Goal: Task Accomplishment & Management: Manage account settings

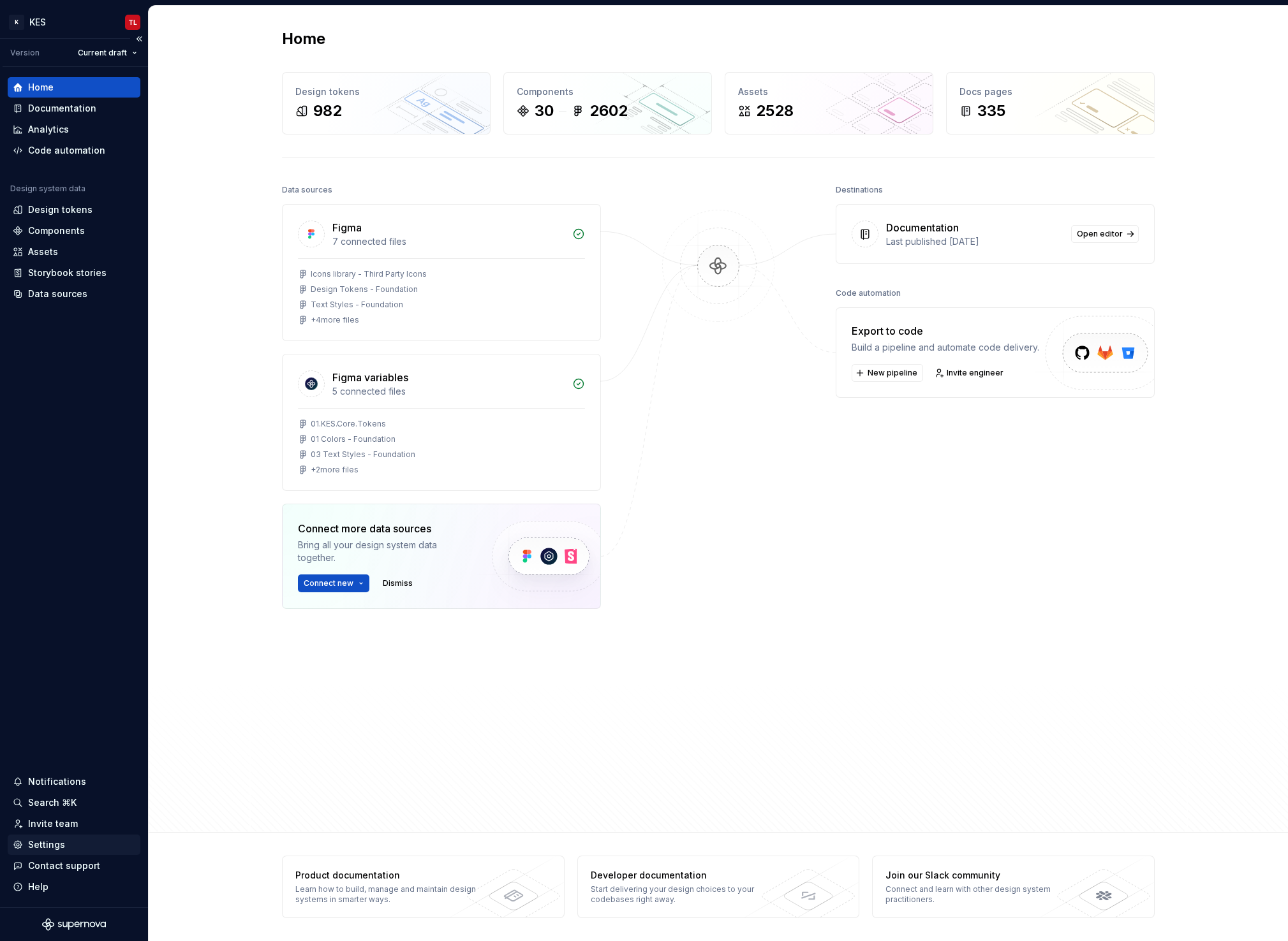
click at [51, 846] on div "Settings" at bounding box center [46, 844] width 37 height 13
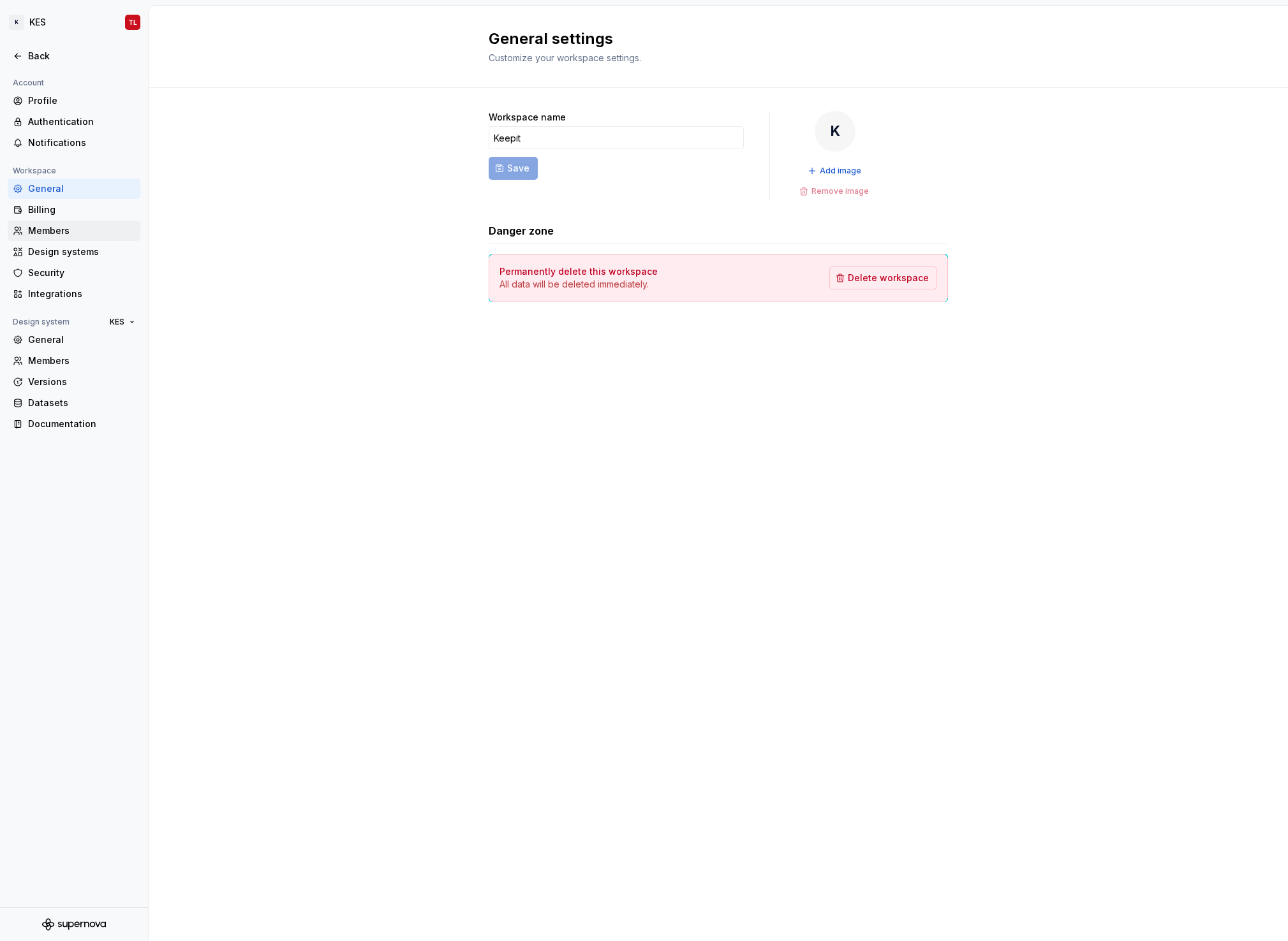
click at [56, 234] on div "Members" at bounding box center [81, 231] width 107 height 13
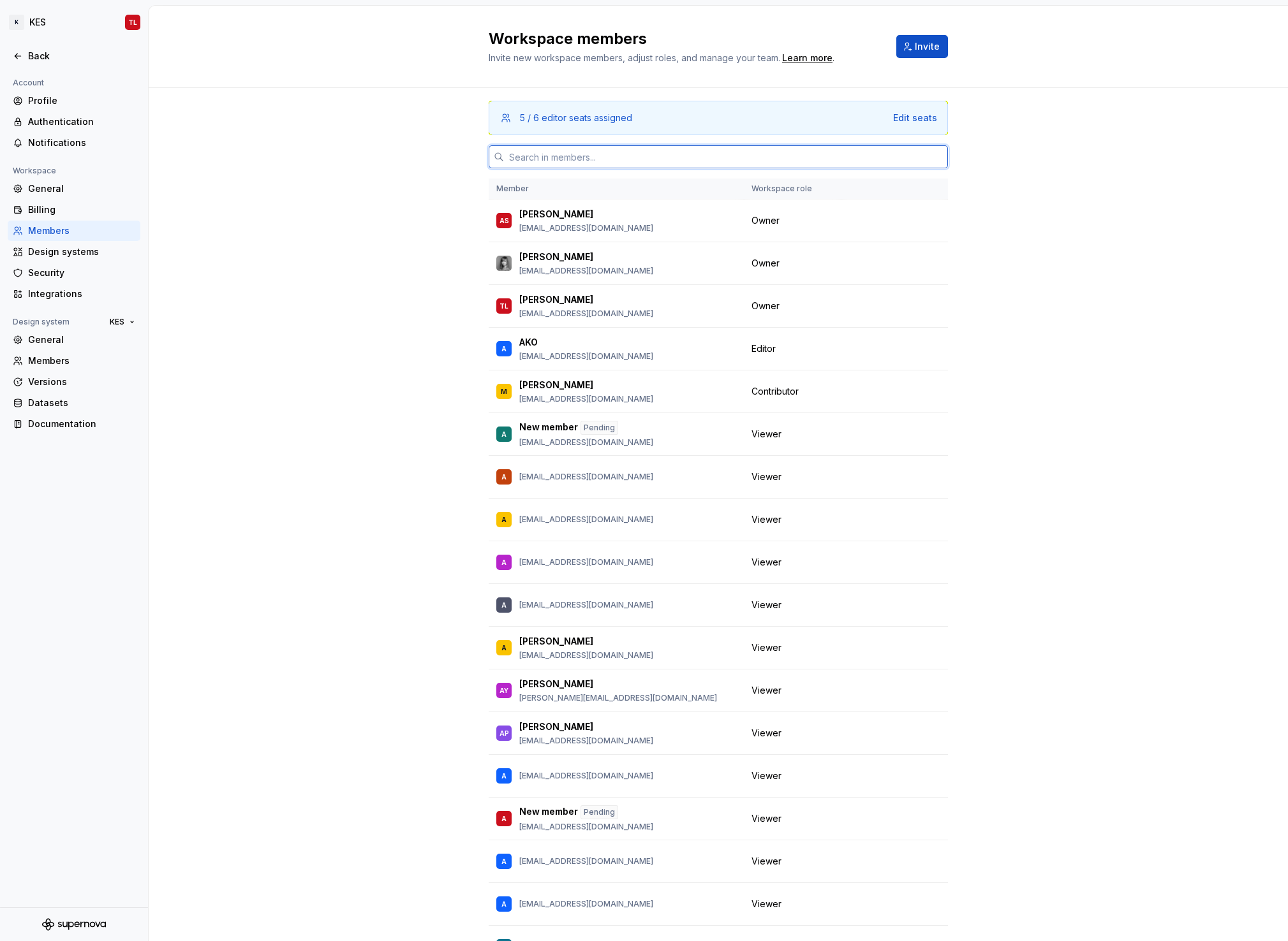
click at [561, 161] on input "text" at bounding box center [726, 157] width 444 height 23
click at [939, 45] on button "Invite" at bounding box center [922, 46] width 51 height 23
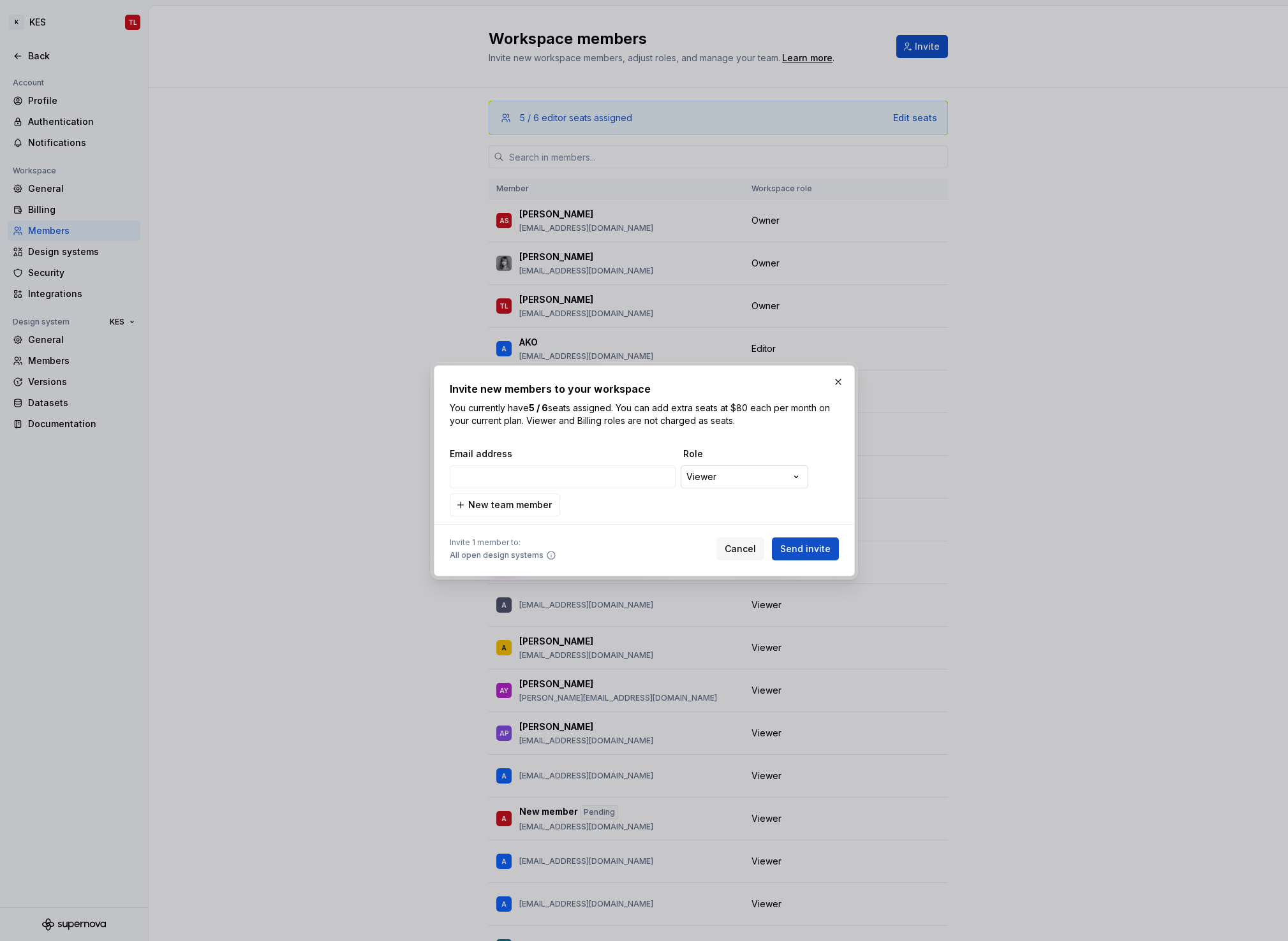
type input "[EMAIL_ADDRESS][DOMAIN_NAME]"
click at [805, 551] on span "Send invite" at bounding box center [806, 549] width 51 height 13
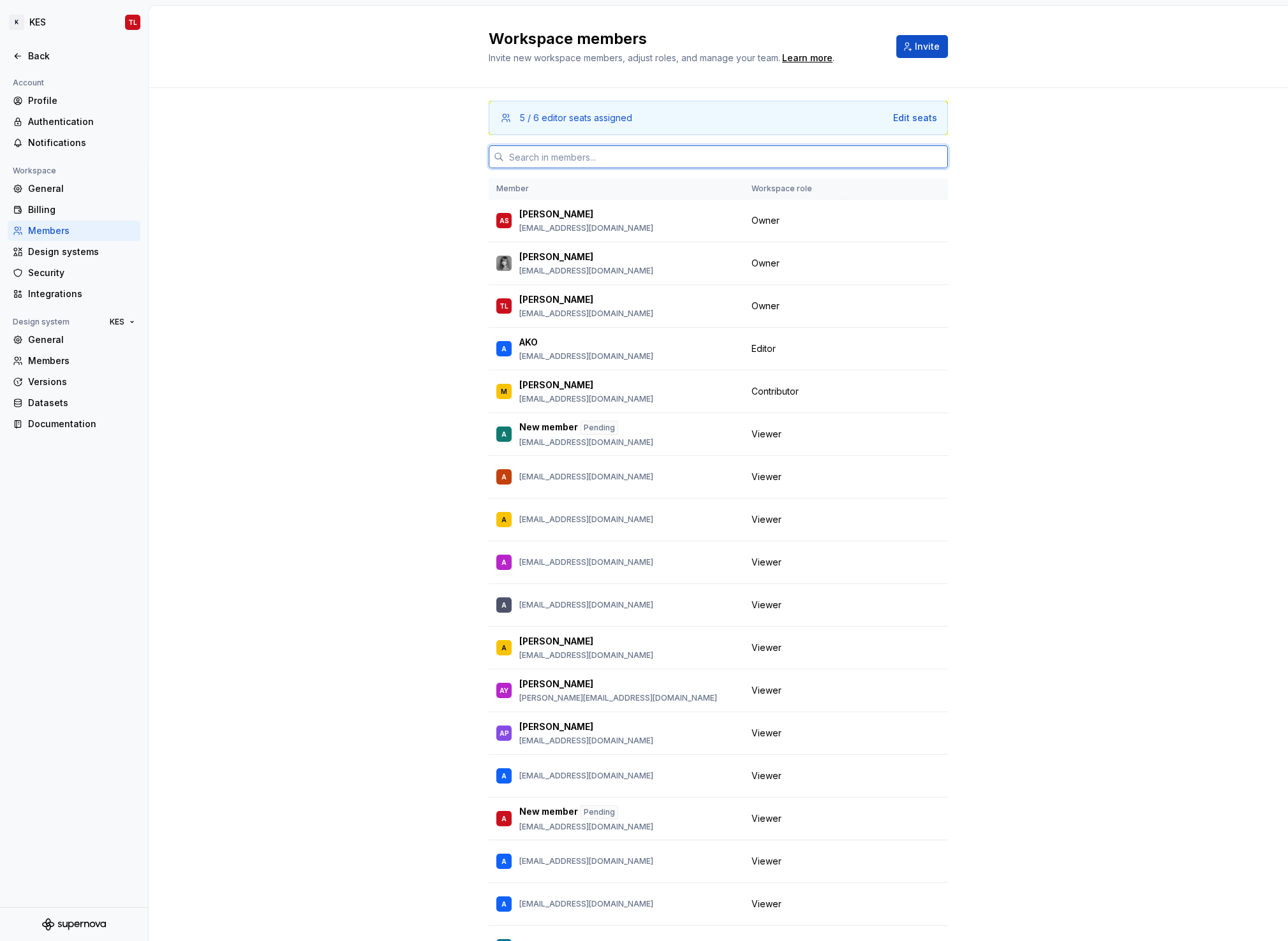
click at [597, 160] on input "text" at bounding box center [726, 157] width 444 height 23
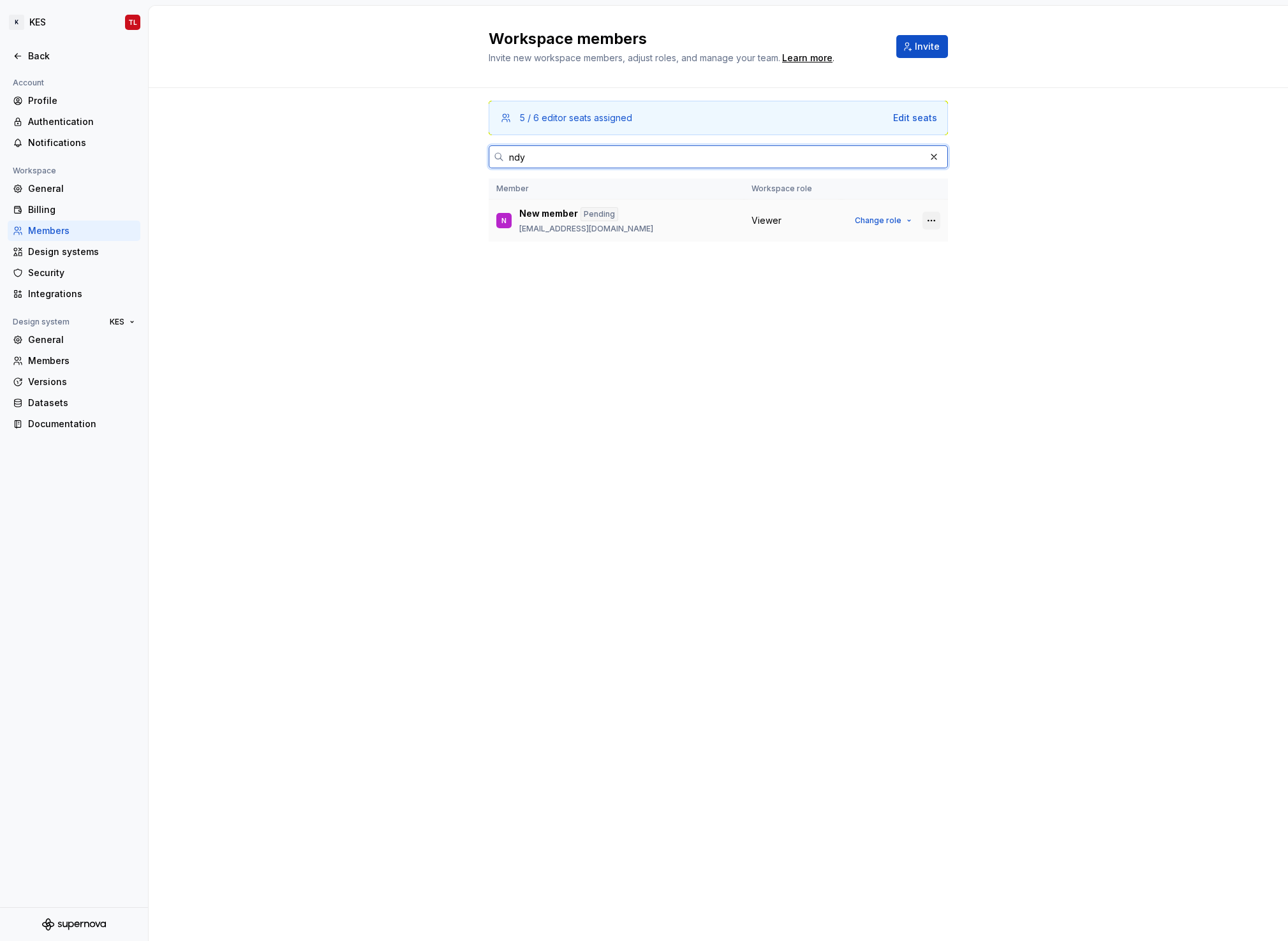
type input "ndy"
click at [934, 220] on button "button" at bounding box center [931, 221] width 18 height 18
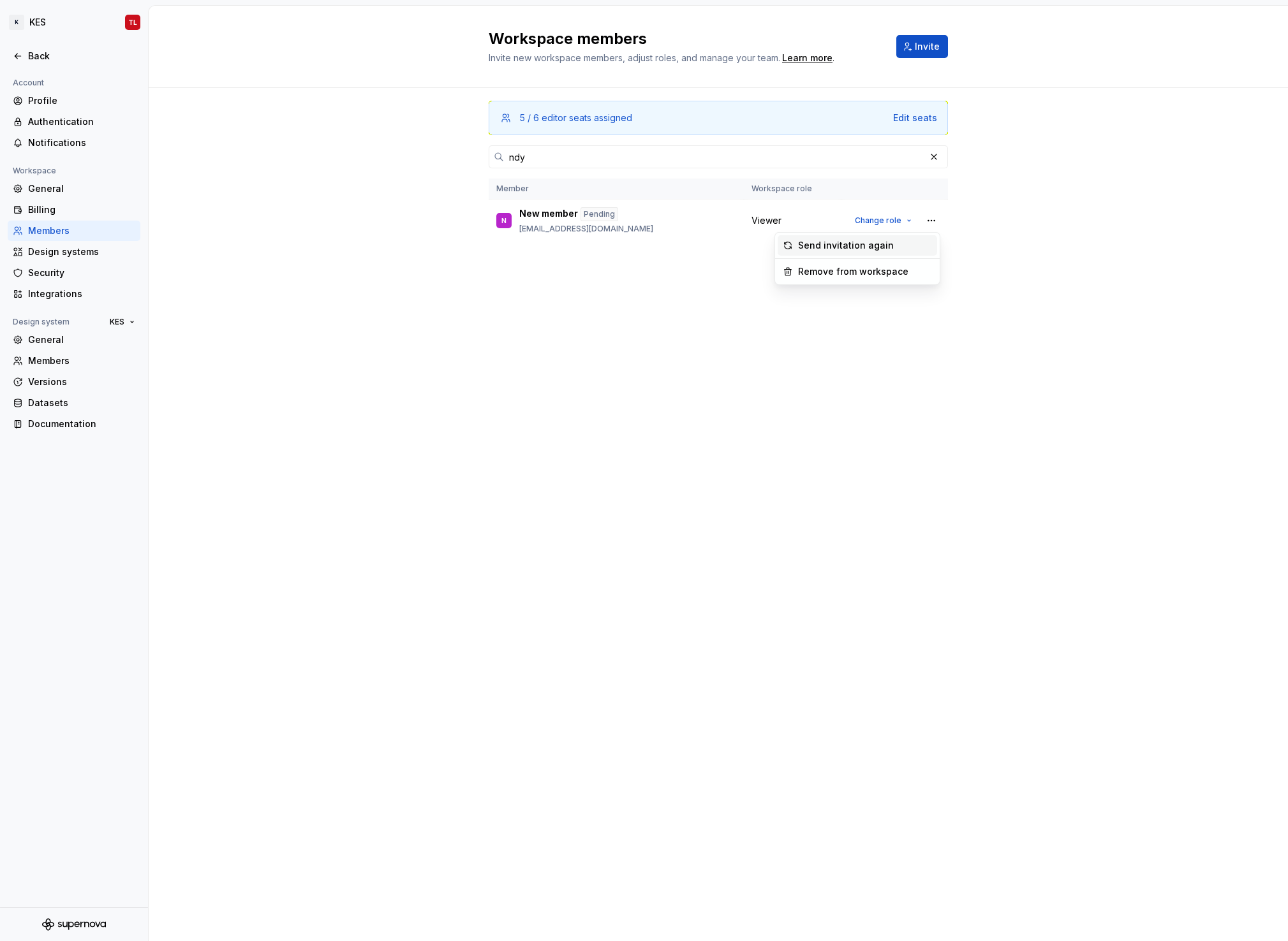
click at [869, 247] on div "Send invitation again" at bounding box center [846, 245] width 96 height 13
click at [931, 222] on button "button" at bounding box center [931, 221] width 18 height 18
click at [873, 222] on span "Change role" at bounding box center [877, 221] width 46 height 10
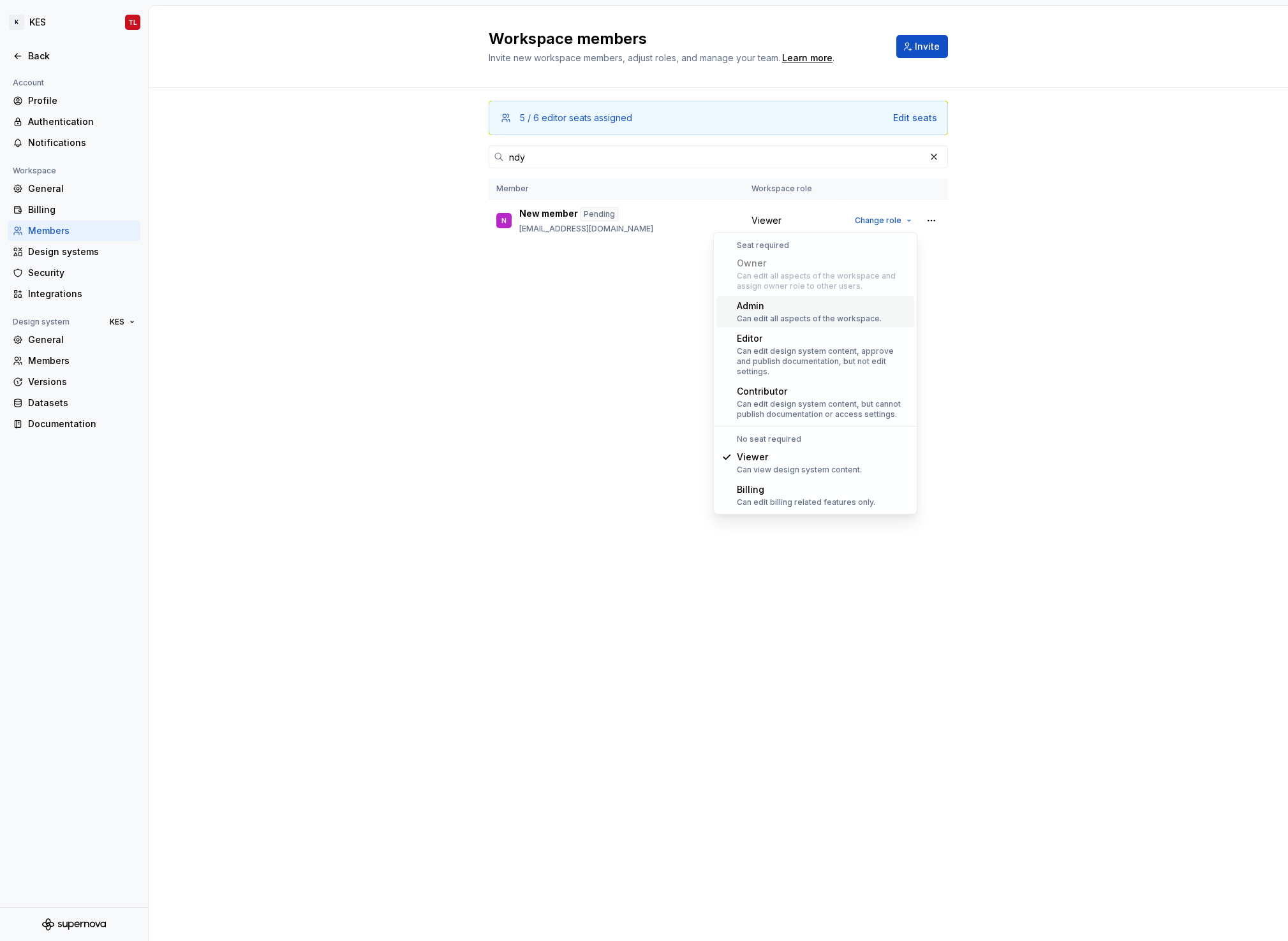
click at [551, 415] on div "Workspace members Invite new workspace members, adjust roles, and manage your t…" at bounding box center [718, 474] width 1139 height 936
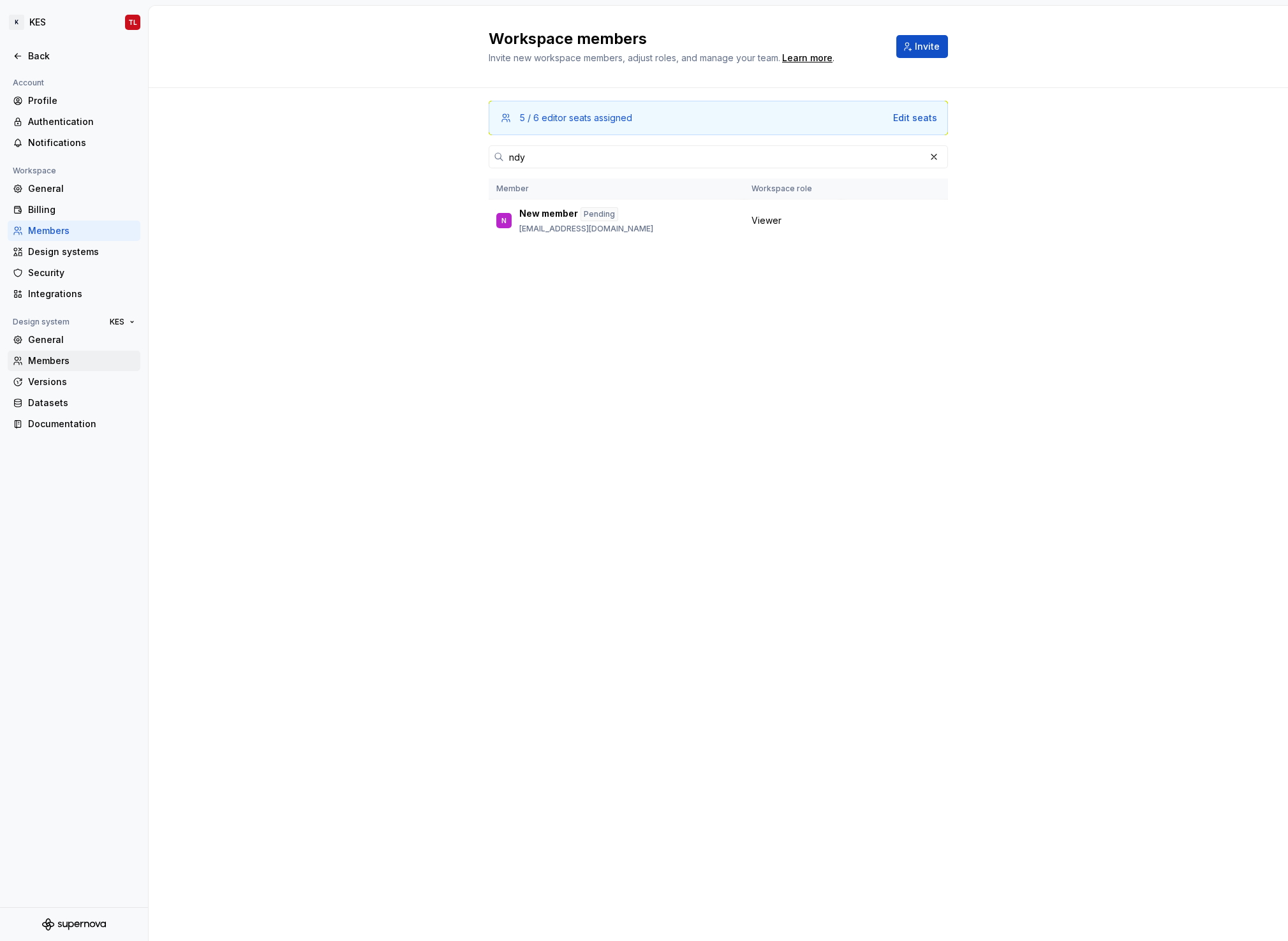
click at [51, 364] on div "Members" at bounding box center [81, 360] width 107 height 13
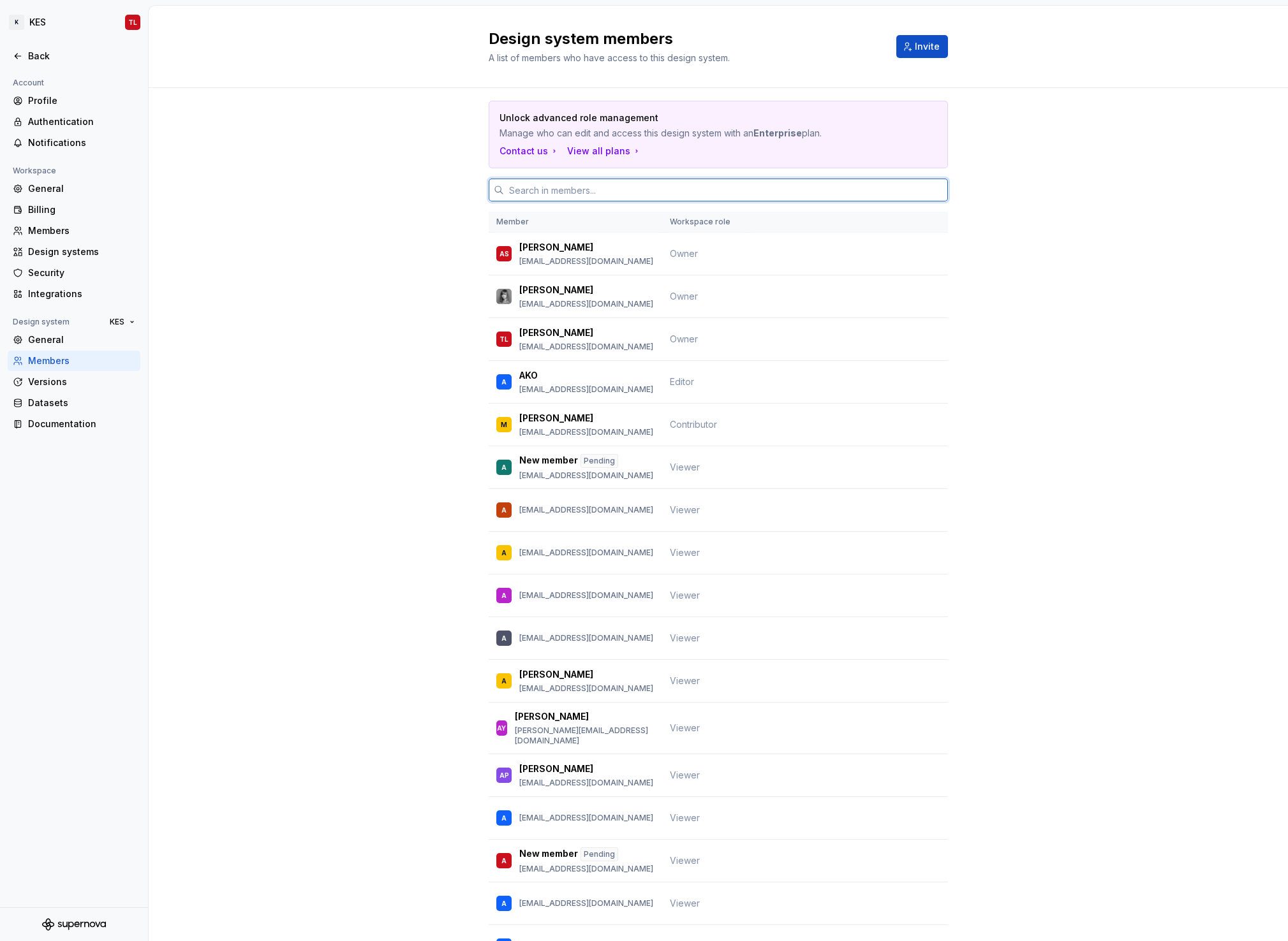
click at [541, 188] on input "text" at bounding box center [726, 189] width 444 height 23
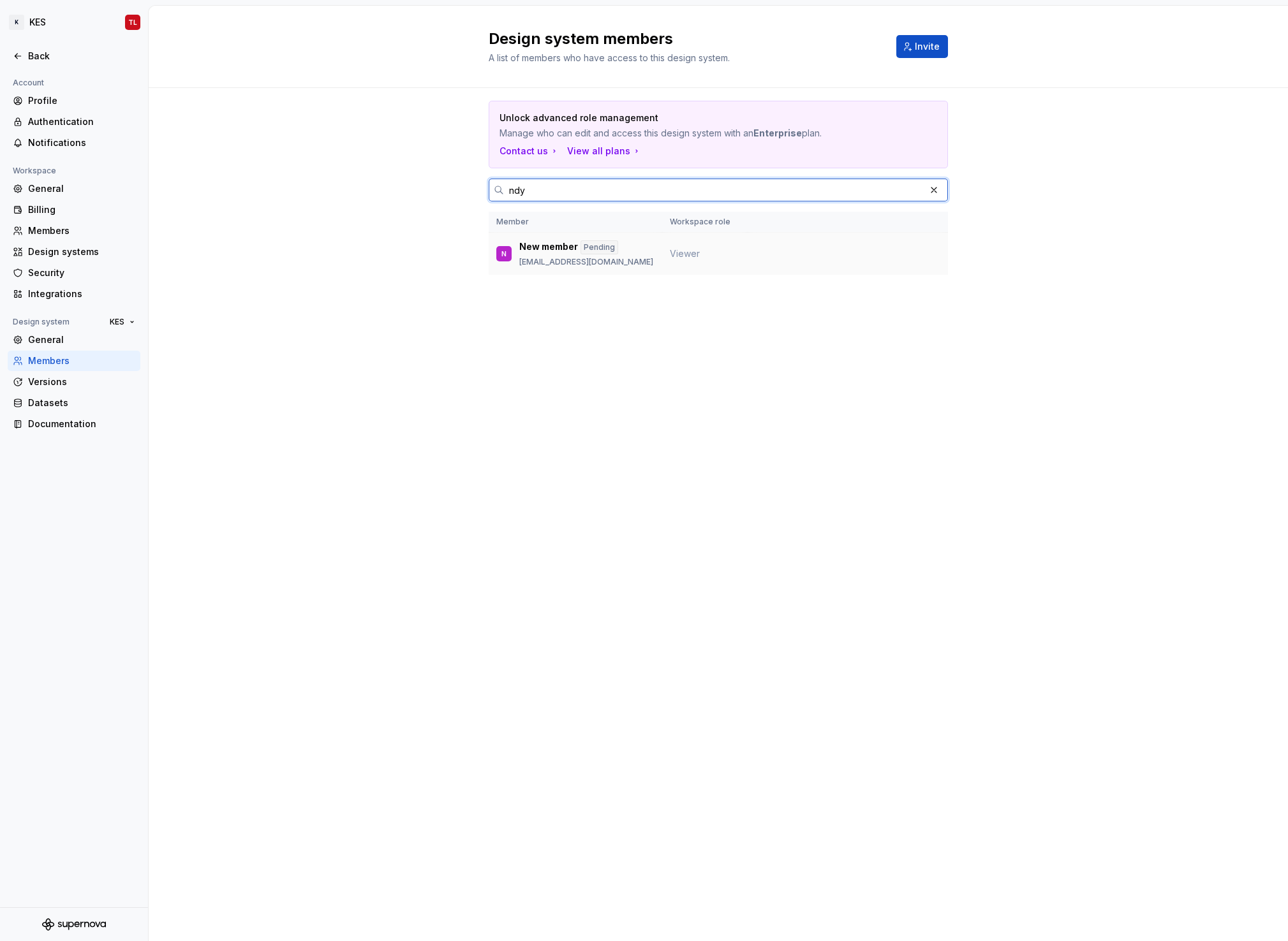
type input "ndy"
click at [536, 269] on td "N New member Pending [EMAIL_ADDRESS][DOMAIN_NAME]" at bounding box center [575, 254] width 173 height 43
click at [539, 249] on p "New member" at bounding box center [549, 247] width 59 height 14
click at [503, 251] on div "N" at bounding box center [504, 253] width 5 height 13
click at [539, 247] on p "New member" at bounding box center [549, 247] width 59 height 14
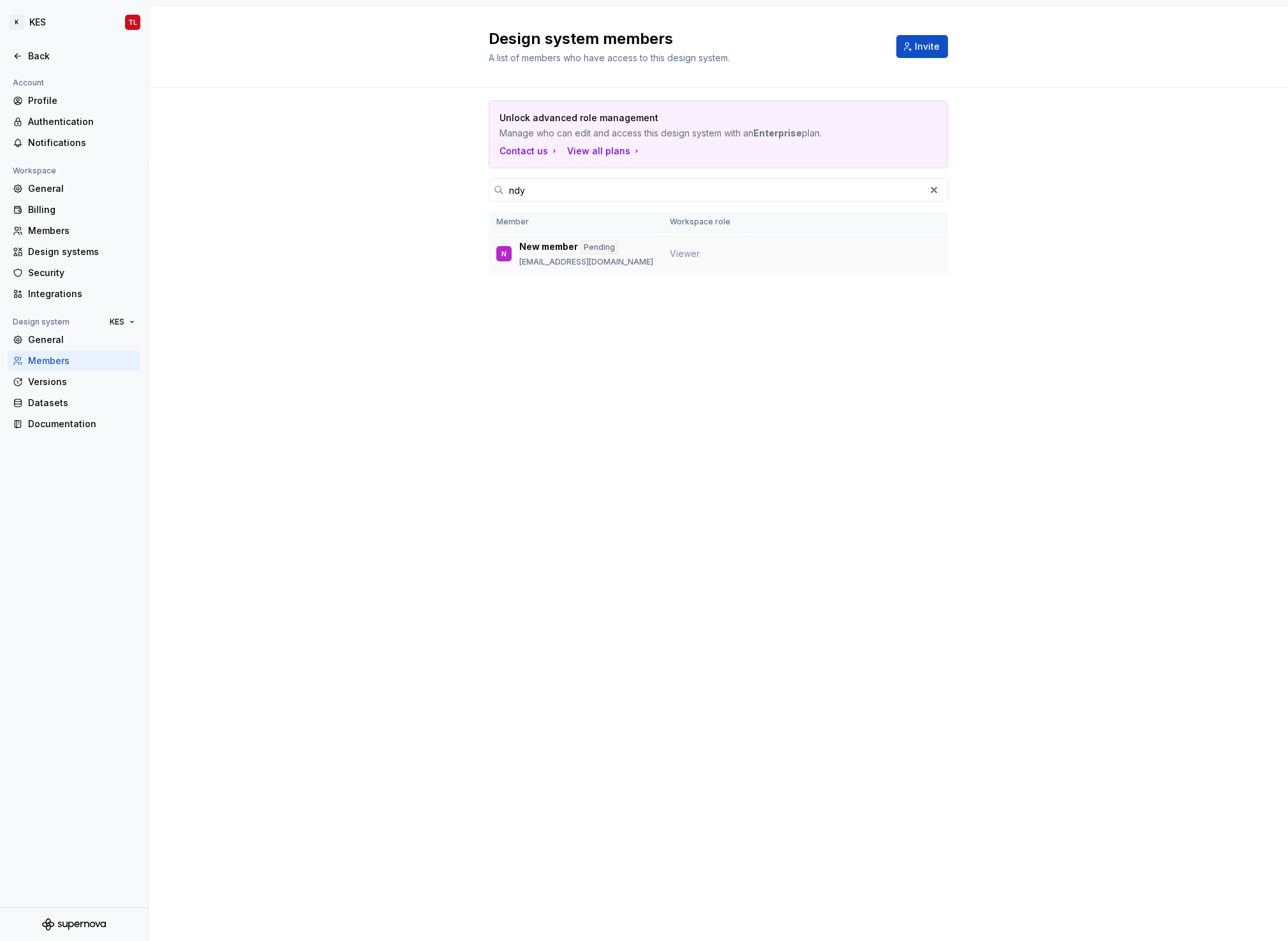
click at [554, 262] on p "[EMAIL_ADDRESS][DOMAIN_NAME]" at bounding box center [586, 262] width 134 height 10
